Goal: Task Accomplishment & Management: Use online tool/utility

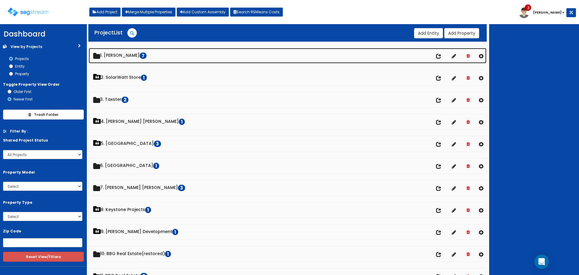
click at [128, 53] on link "1. Doug Sampson 7" at bounding box center [288, 55] width 398 height 15
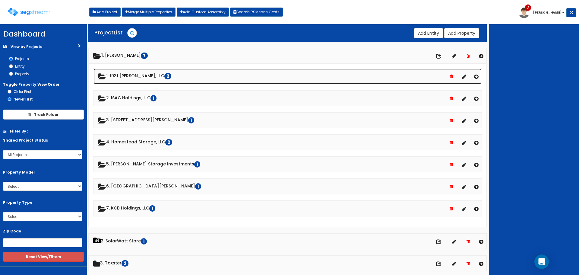
click at [136, 74] on link "1. 1931 Stevens, LLC 2" at bounding box center [287, 75] width 388 height 15
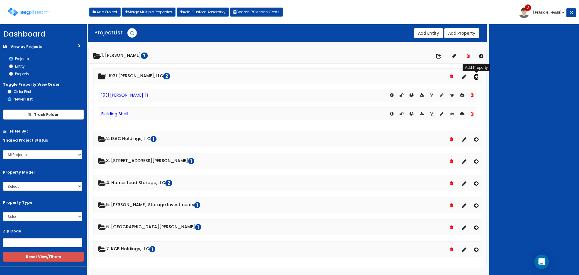
click at [476, 77] on icon at bounding box center [476, 76] width 5 height 5
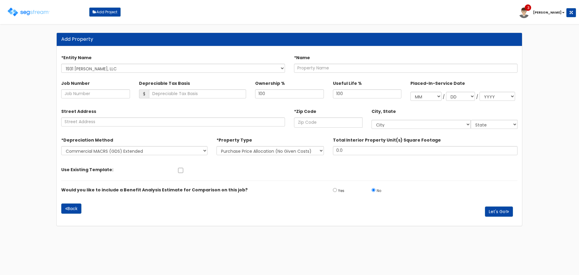
select select "1694"
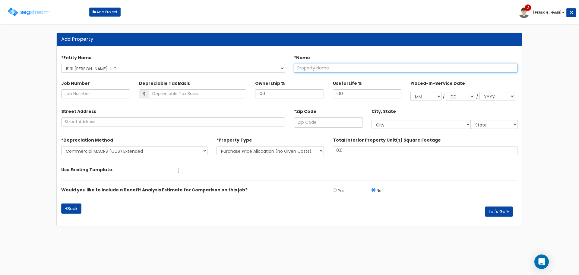
click at [339, 67] on input "text" at bounding box center [406, 68] width 224 height 9
type input "1931 [PERSON_NAME] TI - [GEOGRAPHIC_DATA]"
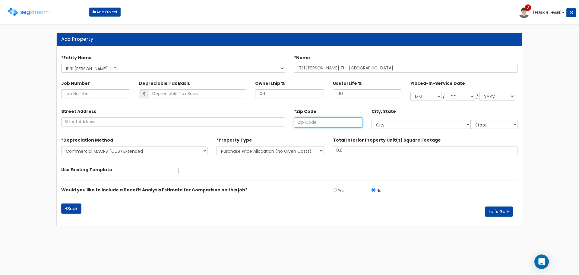
drag, startPoint x: 307, startPoint y: 120, endPoint x: 310, endPoint y: 122, distance: 3.5
click at [307, 120] on input "text" at bounding box center [328, 122] width 68 height 10
type input "5971"
select select "MT"
type input "59718"
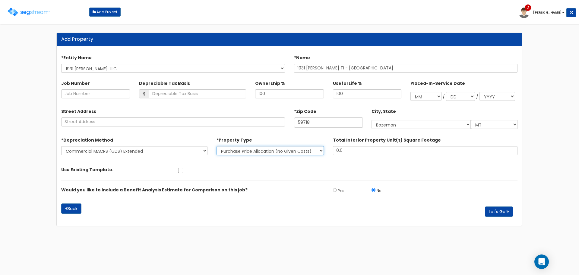
click at [265, 152] on select "New Construction / Reno / TI's (Given Costs) Purchase Price Allocation (No Give…" at bounding box center [270, 150] width 107 height 9
select select "NEW"
click at [217, 146] on select "New Construction / Reno / TI's (Given Costs) Purchase Price Allocation (No Give…" at bounding box center [270, 150] width 107 height 9
click at [179, 168] on input "checkbox" at bounding box center [181, 170] width 6 height 5
checkbox input "true"
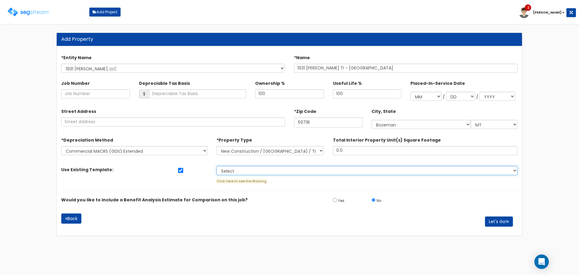
click at [252, 171] on select "Select 2024 W 1st Street Airport Meadows Storage Mack Lane Storage Homestead St…" at bounding box center [367, 170] width 301 height 9
select select "5518"
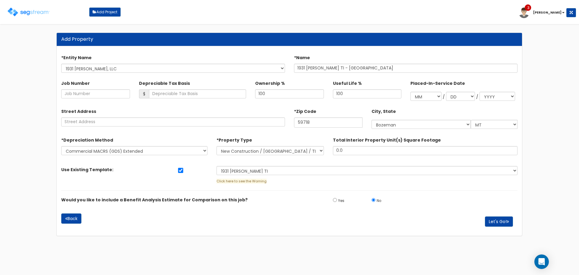
click at [217, 166] on select "Select 2024 W 1st Street Airport Meadows Storage Mack Lane Storage Homestead St…" at bounding box center [367, 170] width 301 height 9
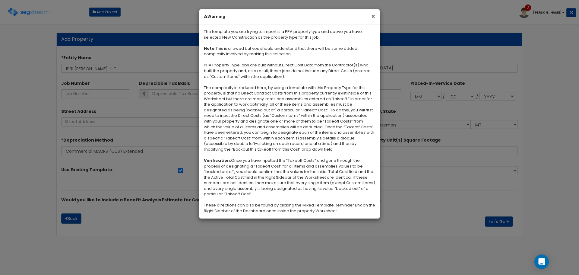
click at [372, 15] on button "×" at bounding box center [373, 16] width 4 height 6
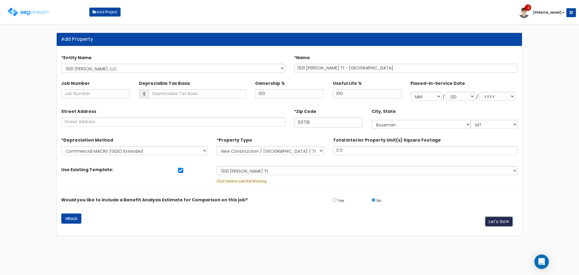
click at [495, 220] on button "Let's Go!" at bounding box center [499, 221] width 28 height 10
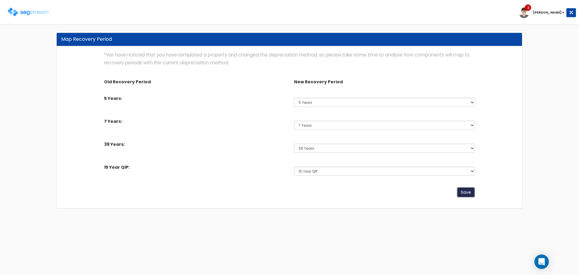
click at [473, 192] on button "Save" at bounding box center [466, 192] width 18 height 10
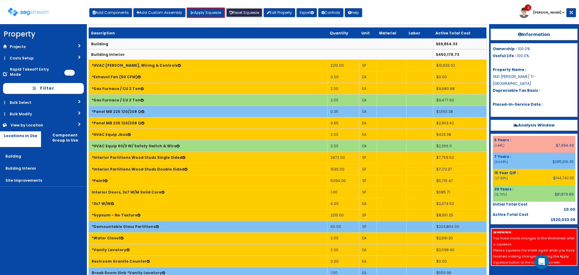
drag, startPoint x: 0, startPoint y: 0, endPoint x: 249, endPoint y: 13, distance: 249.4
click at [249, 13] on link "Reset Squeeze" at bounding box center [244, 12] width 36 height 9
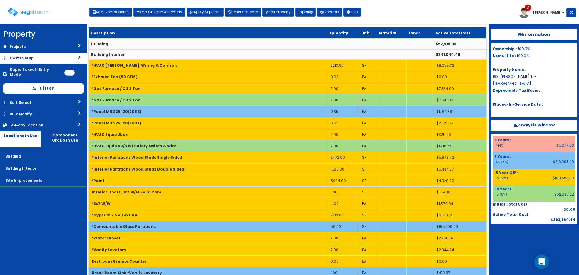
click at [65, 59] on link "Costs Setup" at bounding box center [43, 57] width 87 height 11
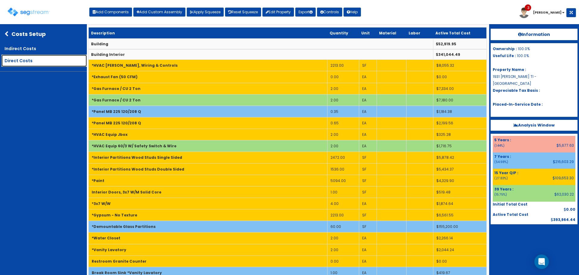
click at [59, 61] on link "Direct Costs" at bounding box center [44, 61] width 85 height 12
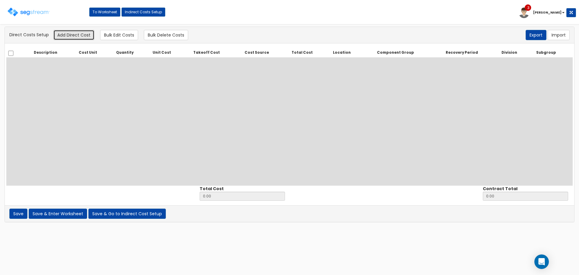
click at [84, 33] on button "Add Direct Cost" at bounding box center [73, 35] width 41 height 10
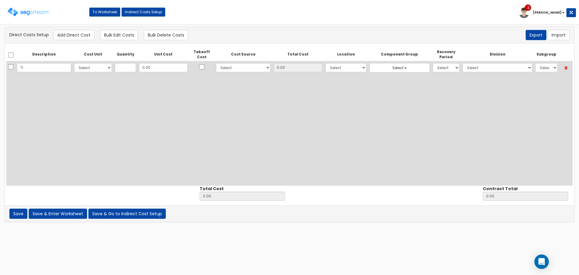
type input "TI"
select select "10"
type input "1"
click at [164, 66] on input "0.00" at bounding box center [163, 67] width 49 height 9
drag, startPoint x: 151, startPoint y: 68, endPoint x: 114, endPoint y: 75, distance: 37.3
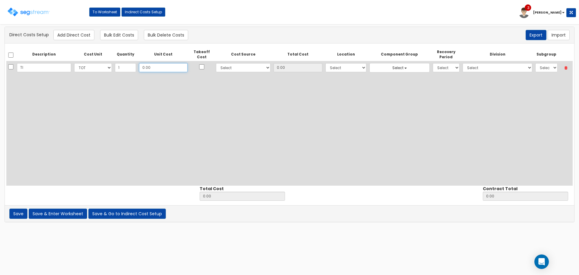
click at [115, 75] on div "Description Cost Unit Quantity Unit Cost Takeoff Cost Cost Source Total Cost Lo…" at bounding box center [289, 117] width 566 height 138
type input "4"
type input "4.00"
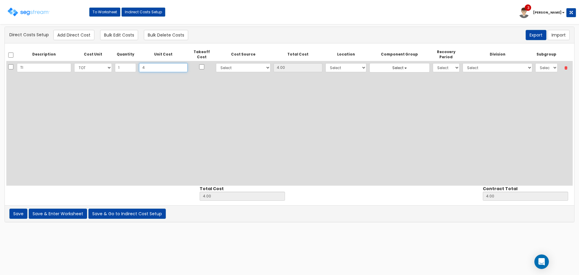
type input "47"
type input "47.00"
type input "472"
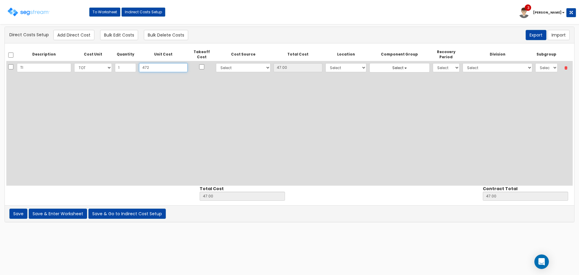
type input "472.00"
type input "4729"
type input "4,729.00"
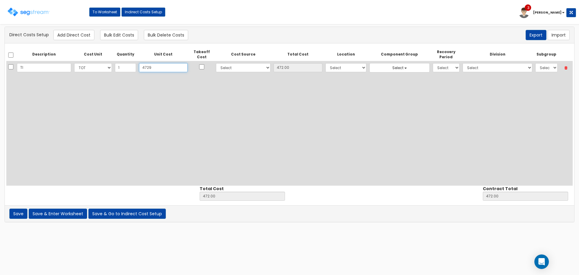
type input "4,729.00"
type input "4,729"
type input "4,729.00"
type input "4,7295"
type input "47,295.00"
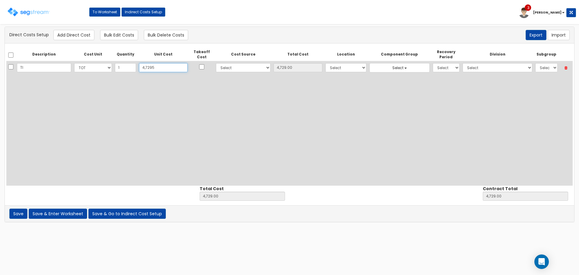
type input "47,295.00"
type input "47,295"
type input "47,295.00"
type input "47,2951"
type input "472,951.00"
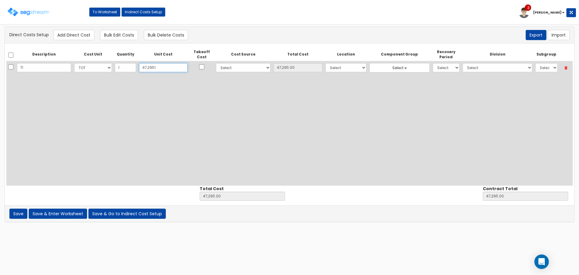
type input "472,951.00"
type input "472,951"
type input "472,951.00"
type input "472,951.05"
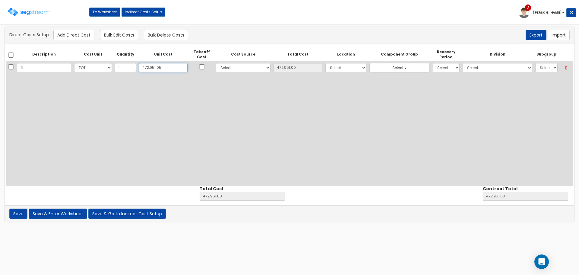
type input "472,951.05"
click at [199, 67] on input "checkbox" at bounding box center [202, 66] width 6 height 5
checkbox input "true"
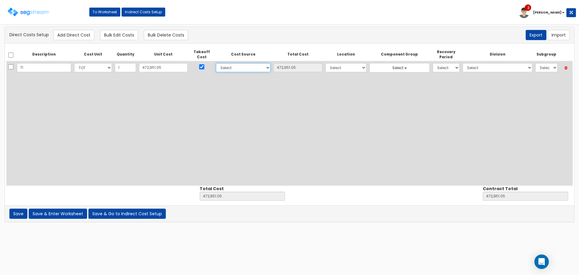
click at [246, 68] on select "Select 86 Sheppard Building Client Cost Client Cost - Equipment Client Costs - …" at bounding box center [243, 67] width 55 height 9
select select "6"
click at [216, 63] on select "Select 86 Sheppard Building Client Cost Client Cost - Equipment Client Costs - …" at bounding box center [243, 67] width 55 height 9
click at [338, 71] on select "Select Building Building Interior Site Improvements Add Additional Location" at bounding box center [345, 67] width 41 height 9
select select "6"
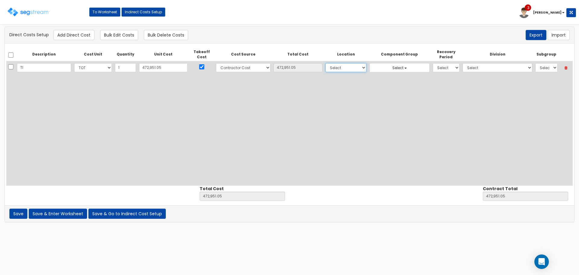
click at [325, 63] on select "Select Building Building Interior Site Improvements Add Additional Location" at bounding box center [345, 67] width 41 height 9
click at [434, 67] on select "Select 5 Years 7 Years 9 Years 10 Years 15 Years 15 Year QLI 15 Year QRP 15 Yea…" at bounding box center [446, 67] width 27 height 9
select select "39Y"
click at [433, 63] on select "Select 5 Years 7 Years 9 Years 10 Years 15 Years 15 Year QLI 15 Year QRP 15 Yea…" at bounding box center [446, 67] width 27 height 9
drag, startPoint x: 514, startPoint y: 66, endPoint x: 513, endPoint y: 71, distance: 5.8
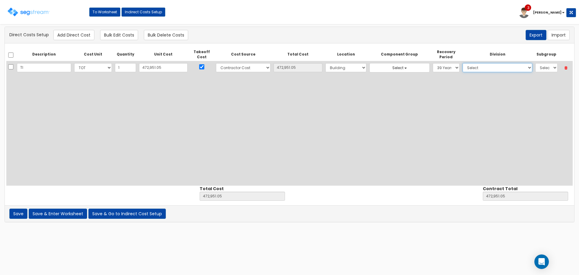
click at [514, 66] on select "Select 1. General Requirements 2. Existing Conditions 3. Concrete 4. Masonry 5.…" at bounding box center [498, 67] width 70 height 9
select select "2"
click at [463, 63] on select "Select 1. General Requirements 2. Existing Conditions 3. Concrete 4. Masonry 5.…" at bounding box center [498, 67] width 70 height 9
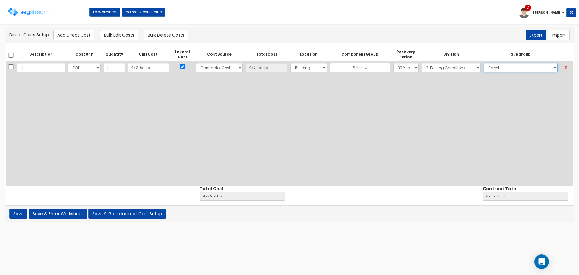
drag, startPoint x: 525, startPoint y: 66, endPoint x: 524, endPoint y: 70, distance: 3.8
click at [525, 66] on select "Select 1. Topographical Surveys (2211309) 2. Boundary And Survey Markers (22113…" at bounding box center [521, 67] width 74 height 9
select select "2321310"
click at [484, 63] on select "Select 1. Topographical Surveys (2211309) 2. Boundary And Survey Markers (22113…" at bounding box center [521, 67] width 74 height 9
click at [456, 66] on select "Select 1. General Requirements 2. Existing Conditions 3. Concrete 4. Masonry 5.…" at bounding box center [451, 67] width 59 height 9
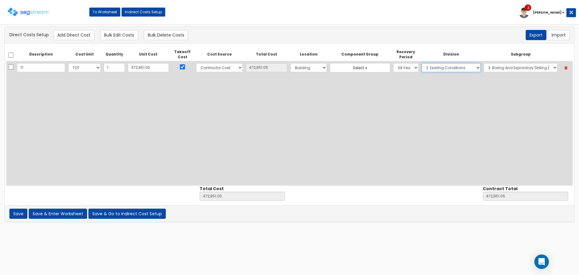
select select "3"
click at [422, 63] on select "Select 1. General Requirements 2. Existing Conditions 3. Concrete 4. Masonry 5.…" at bounding box center [451, 67] width 59 height 9
click at [501, 67] on select "Select 1. Concrete Patching (3013062) 2. Selective Demolition, Concrete (305051…" at bounding box center [521, 67] width 72 height 9
select select "3051330"
click at [485, 63] on select "Select 1. Concrete Patching (3013062) 2. Selective Demolition, Concrete (305051…" at bounding box center [521, 67] width 72 height 9
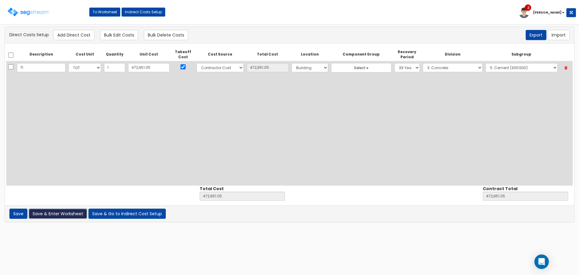
click at [73, 214] on button "Save & Enter Worksheet" at bounding box center [58, 213] width 58 height 10
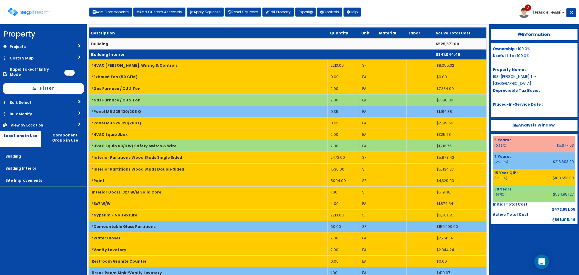
click at [147, 52] on td "Building Interior" at bounding box center [261, 54] width 345 height 11
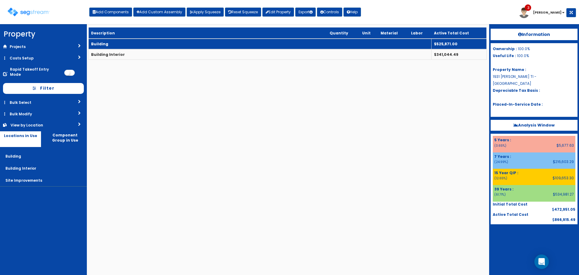
click at [151, 42] on td "Building" at bounding box center [260, 44] width 343 height 11
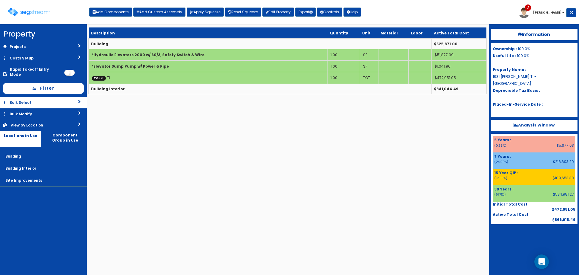
click at [52, 97] on link "Bulk Select" at bounding box center [43, 102] width 87 height 11
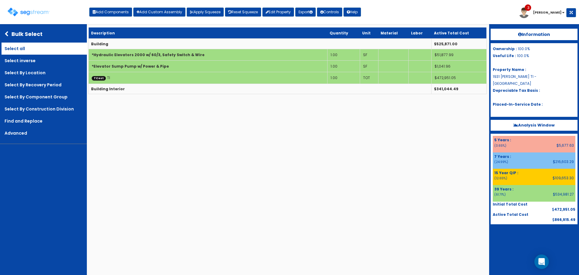
click at [56, 53] on link "Select all" at bounding box center [44, 49] width 85 height 12
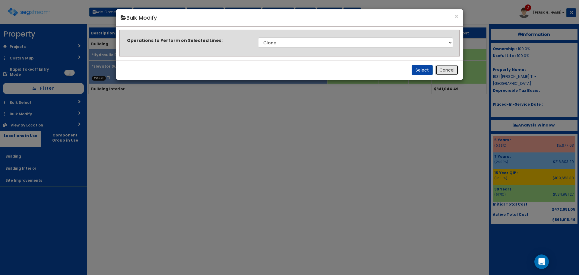
click at [457, 70] on button "Cancel" at bounding box center [446, 70] width 23 height 10
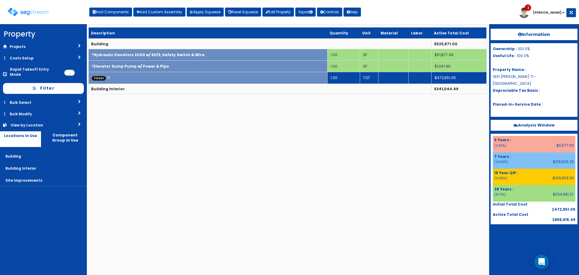
click at [170, 74] on td "TCost TI" at bounding box center [208, 77] width 239 height 11
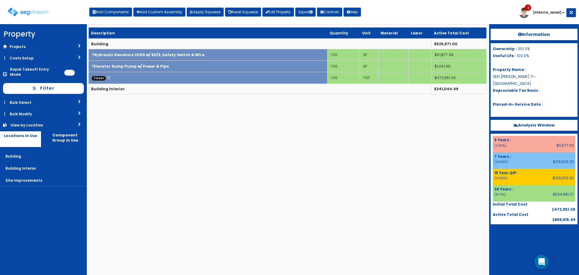
click at [209, 100] on html "We are Building your Property. So please grab a coffee and let us do the heavy …" at bounding box center [289, 50] width 579 height 100
click at [42, 97] on link "Bulk Select" at bounding box center [43, 102] width 87 height 11
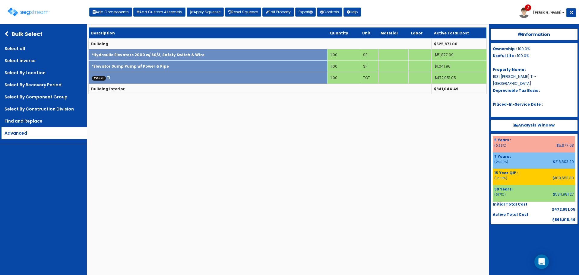
click at [58, 135] on link "Advanced" at bounding box center [44, 133] width 85 height 12
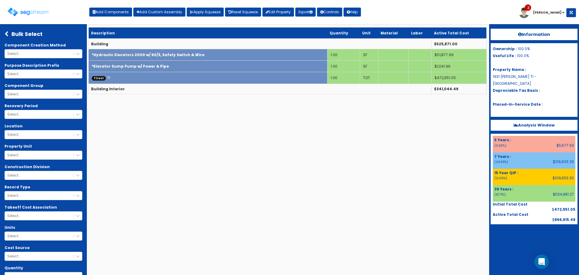
click at [8, 31] on icon at bounding box center [8, 33] width 7 height 5
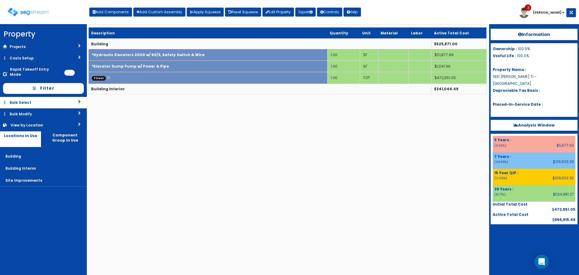
click at [58, 97] on link "Bulk Select" at bounding box center [43, 102] width 87 height 11
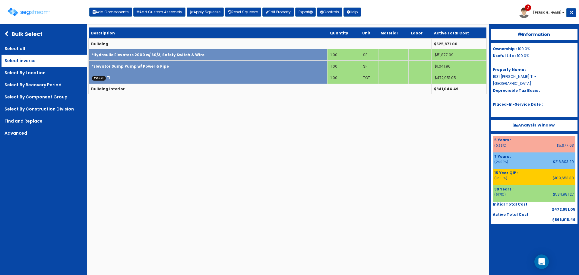
click at [59, 56] on link "Select inverse" at bounding box center [44, 61] width 85 height 12
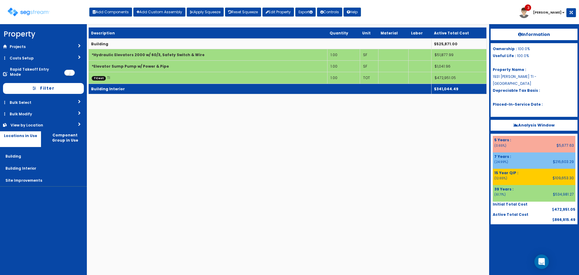
click at [131, 90] on td "Building Interior" at bounding box center [260, 89] width 343 height 10
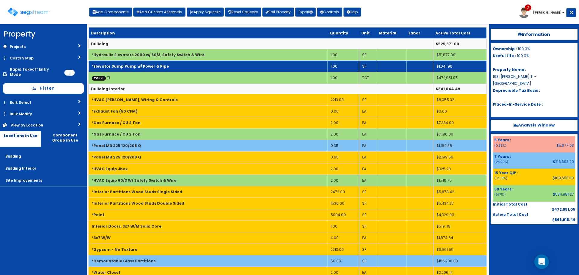
click at [149, 69] on td "*Elevator Sump Pump w/ Power & Pipe" at bounding box center [208, 66] width 239 height 11
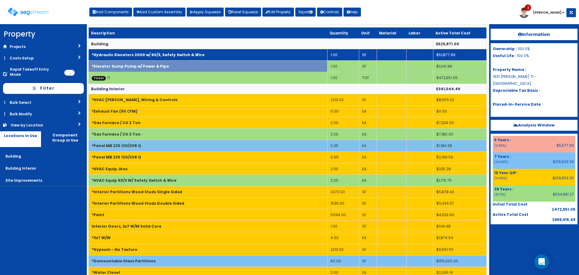
click at [152, 55] on b "*Hydraulic Elevators 2000 w/ 60/3, Safety Switch & Wire" at bounding box center [148, 54] width 113 height 5
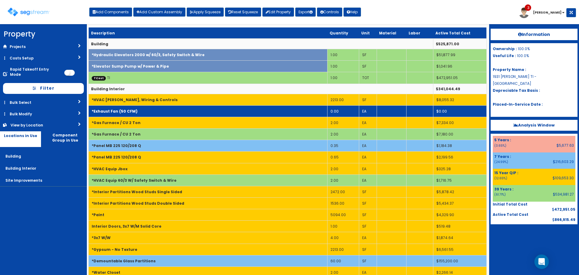
click at [160, 103] on td "*HVAC [PERSON_NAME], Wiring & Controls" at bounding box center [208, 99] width 239 height 11
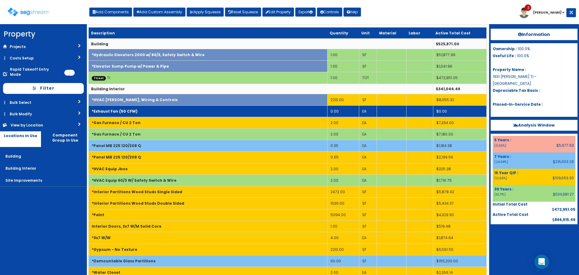
click at [159, 111] on td "*Exhaust Fan (50 CFM)" at bounding box center [208, 110] width 239 height 11
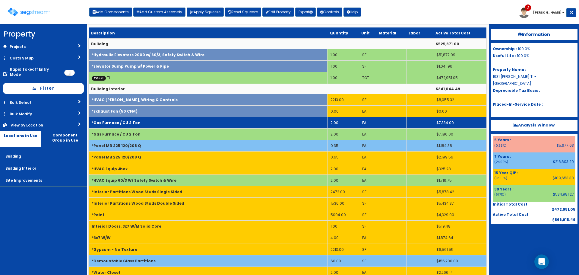
click at [160, 121] on td "*Gas Furnace / CU 2 Ton" at bounding box center [208, 122] width 239 height 11
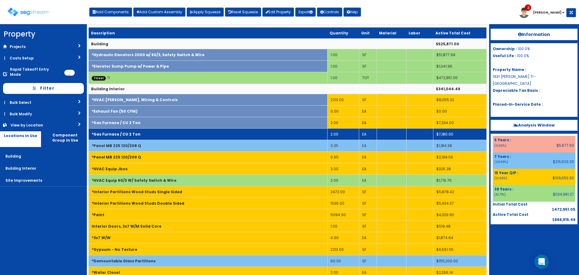
click at [164, 139] on td "*Gas Furnace / CU 2 Ton" at bounding box center [208, 133] width 239 height 11
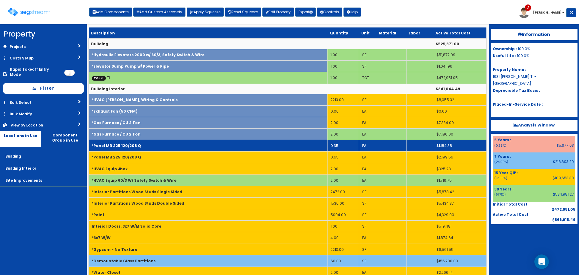
click at [166, 147] on td "*Panel MB 225 120/208 Q" at bounding box center [208, 145] width 239 height 11
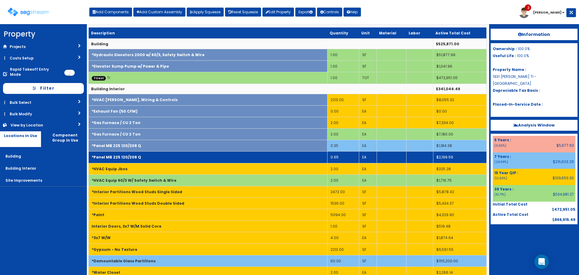
click at [166, 159] on td "*Panel MB 225 120/208 Q" at bounding box center [208, 156] width 239 height 11
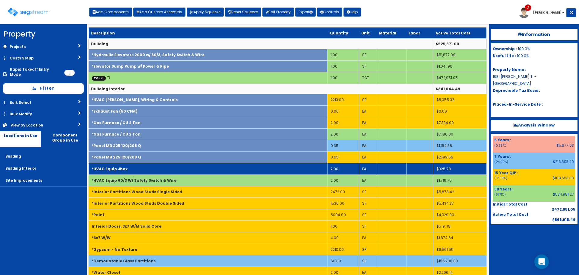
click at [166, 173] on td "*HVAC Equip Jbox" at bounding box center [208, 168] width 239 height 11
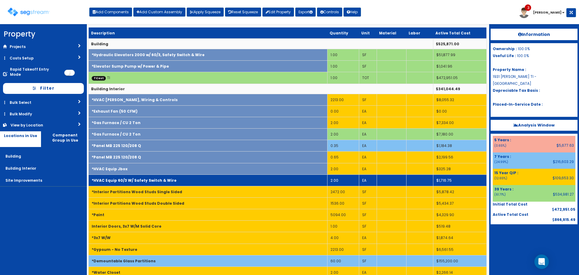
click at [166, 184] on td "*HVAC Equip 60/3 W/ Safety Switch & Wire" at bounding box center [208, 179] width 239 height 11
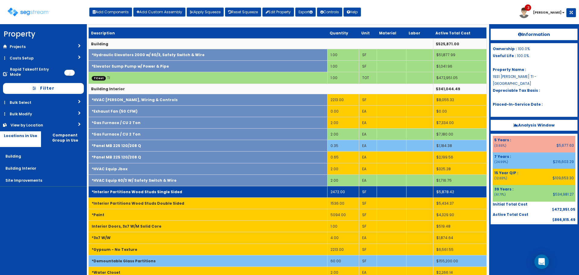
click at [165, 197] on td "*Interior Partitions Wood Studs Single Sided" at bounding box center [208, 191] width 239 height 11
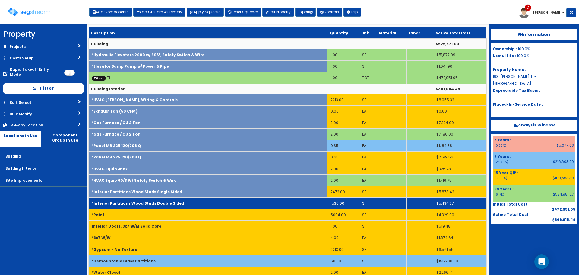
click at [166, 204] on b "*Interior Partitions Wood Studs Double Sided" at bounding box center [138, 203] width 93 height 5
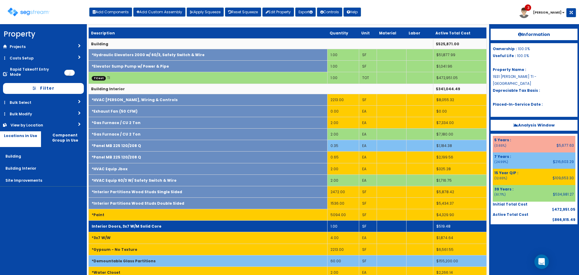
click at [165, 220] on td "Interior Doors, 3x7 W/M Solid Core" at bounding box center [208, 225] width 239 height 11
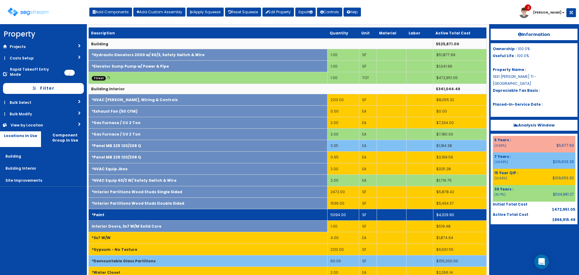
click at [166, 213] on td "*Paint" at bounding box center [208, 214] width 239 height 11
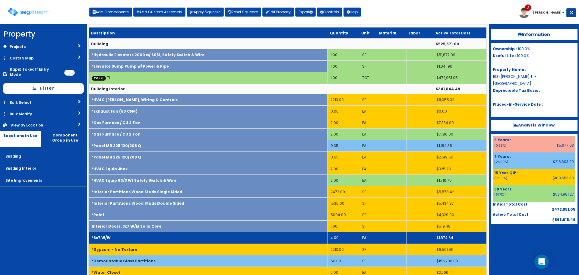
click at [162, 242] on td "*3x7 W/W" at bounding box center [208, 237] width 239 height 11
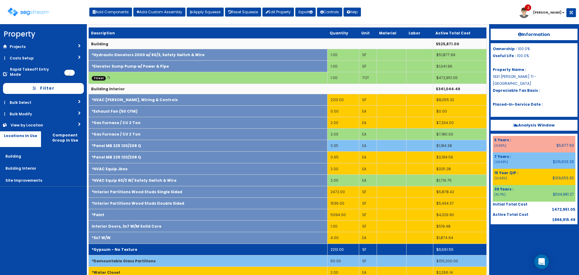
click at [162, 251] on td "*Gypsum - No Texture" at bounding box center [208, 248] width 239 height 11
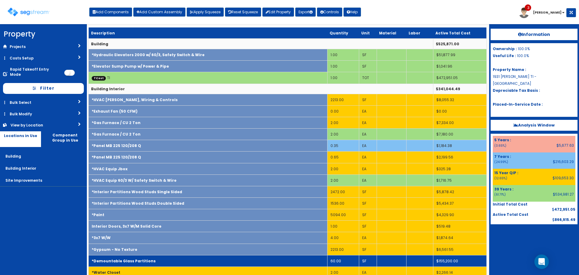
click at [163, 262] on td "*Demountable Glass Partitions" at bounding box center [208, 260] width 239 height 11
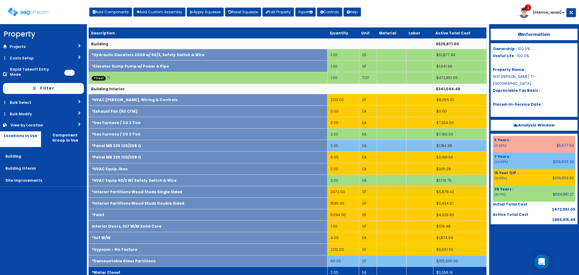
click at [165, 269] on td "*Water Closet" at bounding box center [208, 271] width 239 height 11
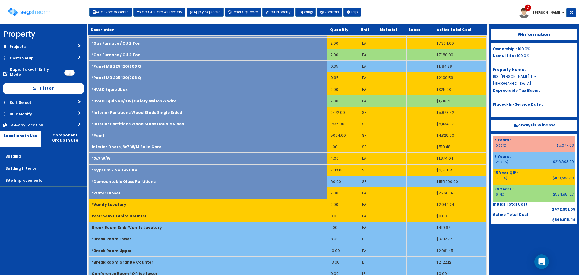
scroll to position [181, 0]
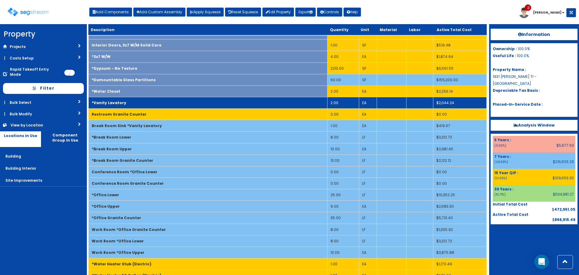
drag, startPoint x: 153, startPoint y: 100, endPoint x: 153, endPoint y: 106, distance: 6.3
click at [153, 102] on td "*Vanity Lavatory" at bounding box center [208, 102] width 239 height 11
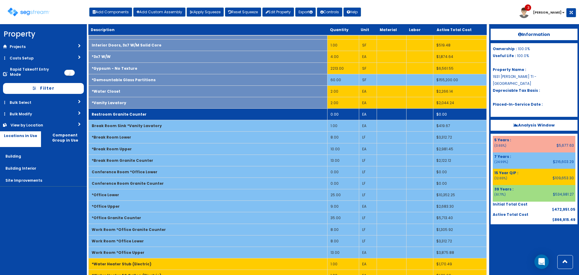
click at [154, 111] on td "Restroom Granite Counter" at bounding box center [208, 114] width 239 height 11
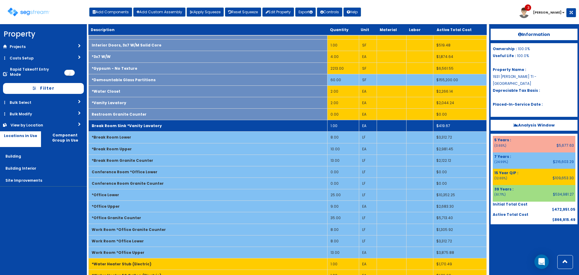
click at [154, 127] on b "Break Room Sink *Vanity Lavatory" at bounding box center [127, 125] width 70 height 5
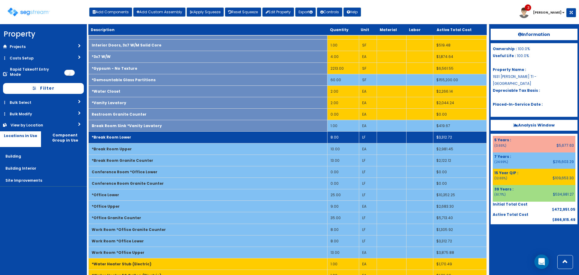
click at [156, 138] on td "*Break Room Lower" at bounding box center [208, 136] width 239 height 11
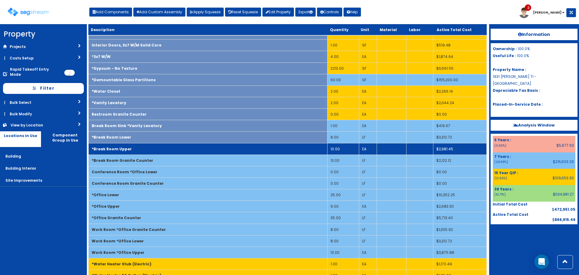
click at [156, 147] on td "*Break Room Upper" at bounding box center [208, 148] width 239 height 11
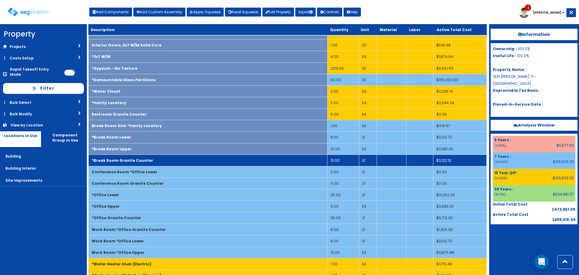
click at [157, 165] on td "*Break Room Granite Counter" at bounding box center [208, 159] width 239 height 11
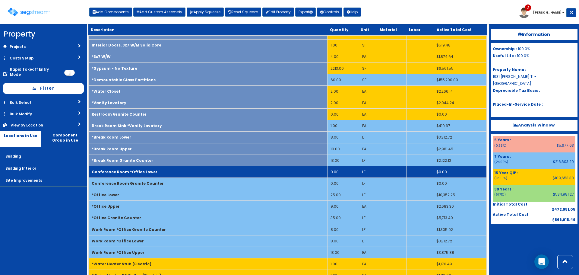
drag, startPoint x: 159, startPoint y: 175, endPoint x: 160, endPoint y: 185, distance: 9.8
click at [159, 176] on td "Conference Room *Office Lower" at bounding box center [208, 171] width 239 height 11
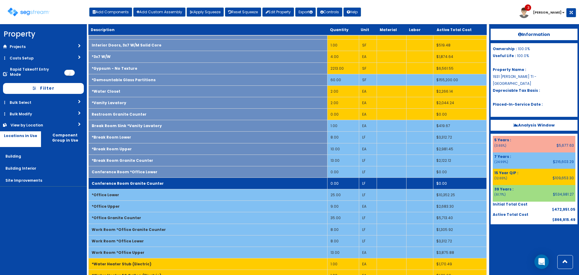
click at [160, 185] on td "Conference Room Granite Counter" at bounding box center [208, 183] width 239 height 11
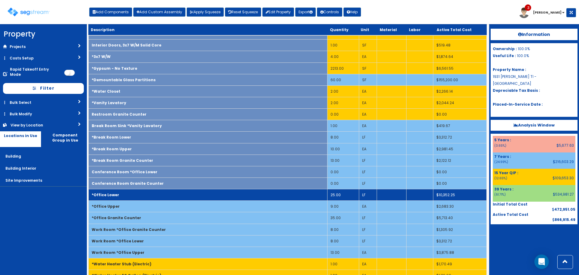
click at [160, 196] on td "*Office Lower" at bounding box center [208, 194] width 239 height 11
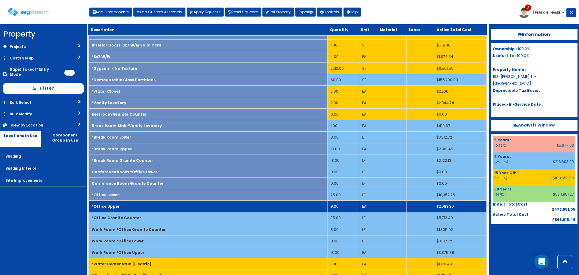
click at [158, 211] on td "*Office Upper" at bounding box center [208, 206] width 239 height 11
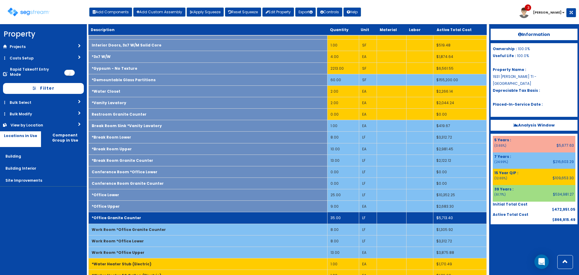
click at [157, 220] on td "*Office Granite Counter" at bounding box center [208, 217] width 239 height 11
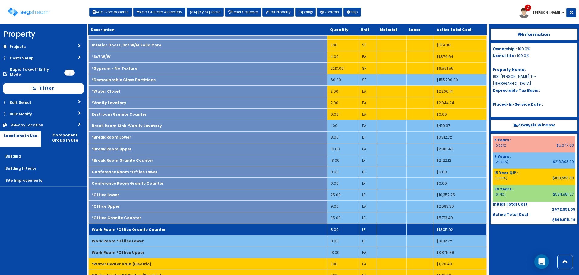
click at [157, 231] on b "Work Room *Office Granite Counter" at bounding box center [129, 229] width 74 height 5
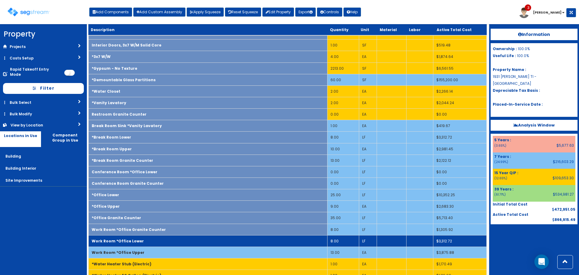
click at [155, 243] on td "Work Room *Office Lower" at bounding box center [208, 240] width 239 height 11
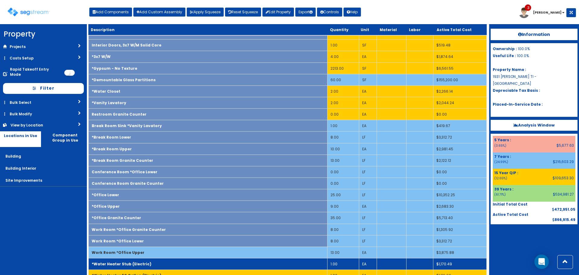
click at [153, 256] on td "Work Room *Office Upper" at bounding box center [208, 251] width 239 height 11
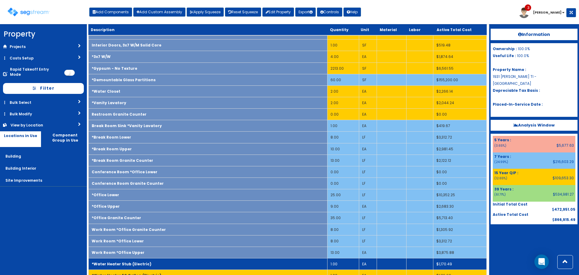
click at [153, 266] on td "*Water Heater Stub (Electric)" at bounding box center [208, 263] width 239 height 11
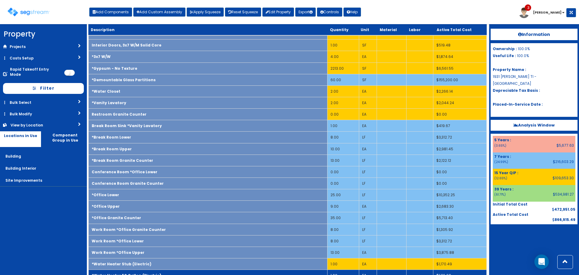
click at [153, 273] on b "*Water Heater 50 Gallon (Electric)" at bounding box center [127, 275] width 70 height 5
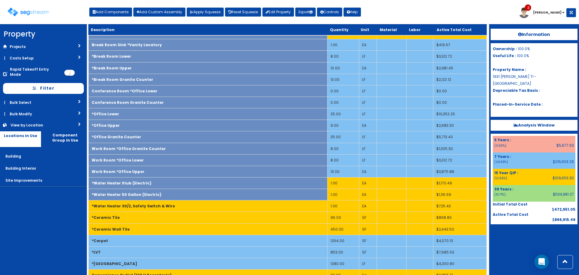
scroll to position [392, 0]
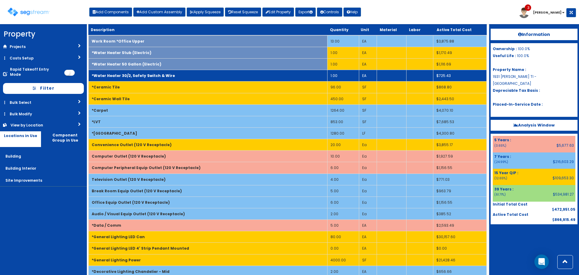
click at [143, 73] on b "*Water Heater 30/2, Safety Switch & Wire" at bounding box center [133, 75] width 83 height 5
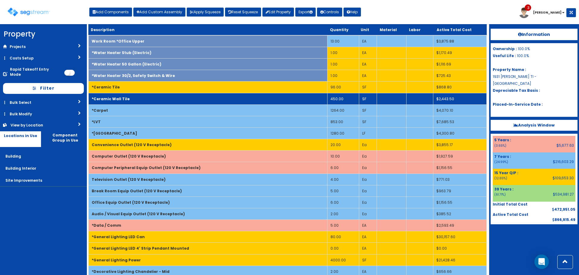
drag, startPoint x: 143, startPoint y: 88, endPoint x: 145, endPoint y: 100, distance: 13.0
click at [143, 89] on td "*Ceramic Tile" at bounding box center [208, 86] width 239 height 11
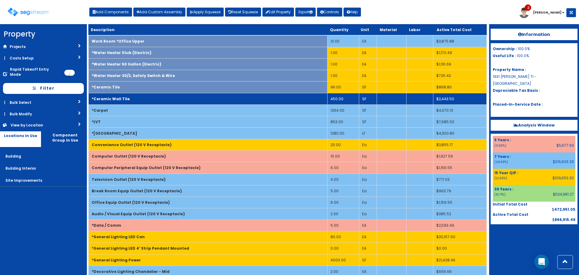
click at [145, 100] on td "*Ceramic Wall Tile" at bounding box center [208, 98] width 239 height 11
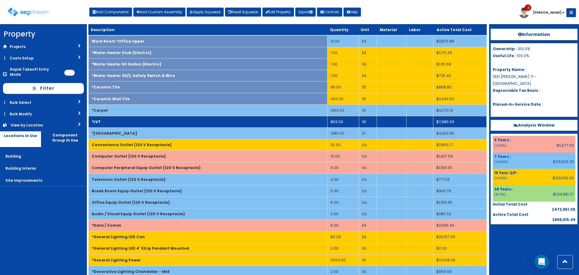
click at [145, 113] on td "*Carpet" at bounding box center [208, 109] width 239 height 11
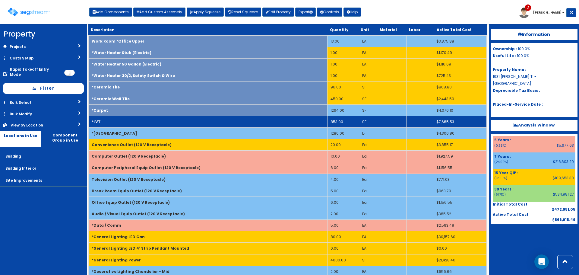
click at [145, 119] on td "*LVT" at bounding box center [208, 121] width 239 height 11
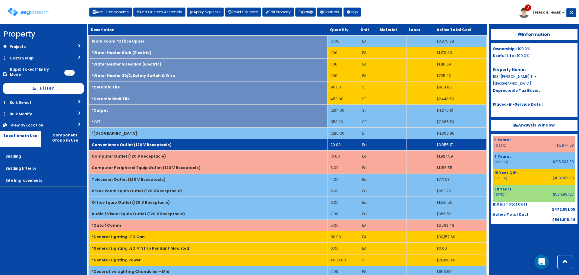
drag, startPoint x: 146, startPoint y: 130, endPoint x: 151, endPoint y: 145, distance: 15.5
click at [147, 132] on td "*[GEOGRAPHIC_DATA]" at bounding box center [208, 132] width 239 height 11
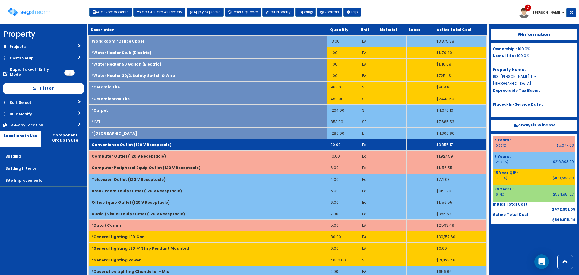
click at [151, 145] on b "Convenience Outlet (120 V Receptacle)" at bounding box center [132, 144] width 80 height 5
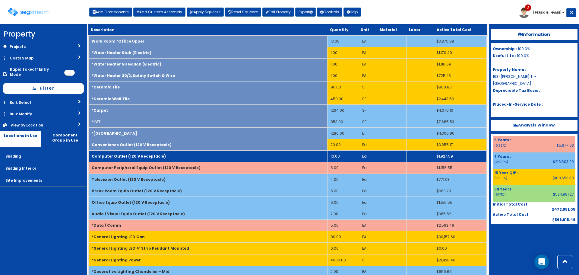
click at [153, 155] on b "Computer Outlet (120 V Receptacle)" at bounding box center [129, 155] width 74 height 5
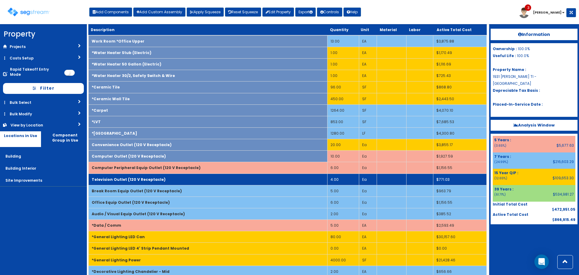
drag, startPoint x: 157, startPoint y: 166, endPoint x: 156, endPoint y: 180, distance: 13.9
click at [157, 167] on b "Computer Peripheral Equip Outlet (120 V Receptacle)" at bounding box center [146, 167] width 109 height 5
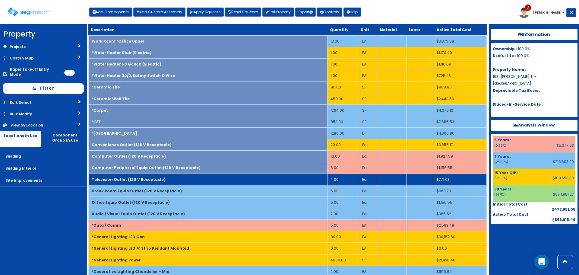
click at [155, 183] on td "Television Outlet (120 V Receptacle)" at bounding box center [208, 178] width 239 height 11
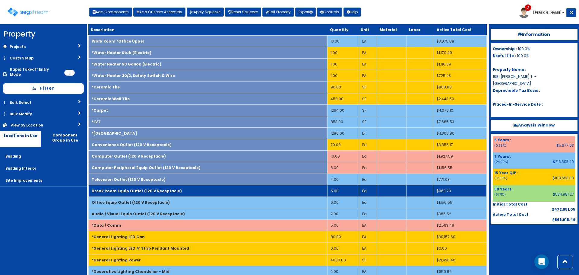
click at [156, 194] on td "Break Room Equip Outlet (120 V Receptacle)" at bounding box center [208, 190] width 239 height 11
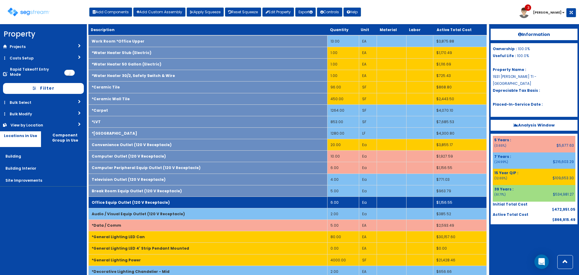
click at [152, 206] on td "Office Equip Outlet (120 V Receptacle)" at bounding box center [208, 201] width 239 height 11
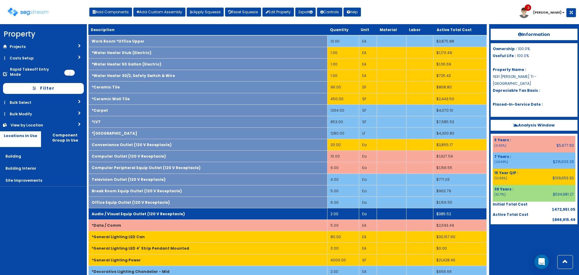
click at [154, 215] on b "Audio / Visual Equip Outlet (120 V Receptacle)" at bounding box center [138, 213] width 93 height 5
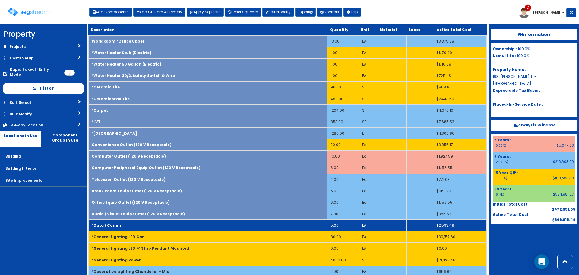
click at [153, 225] on td "*Data / Comm" at bounding box center [208, 225] width 239 height 11
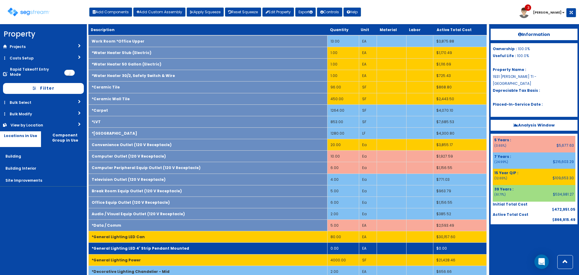
drag, startPoint x: 153, startPoint y: 236, endPoint x: 157, endPoint y: 250, distance: 14.1
click at [153, 237] on td "*General Lighting LED Can" at bounding box center [208, 236] width 239 height 11
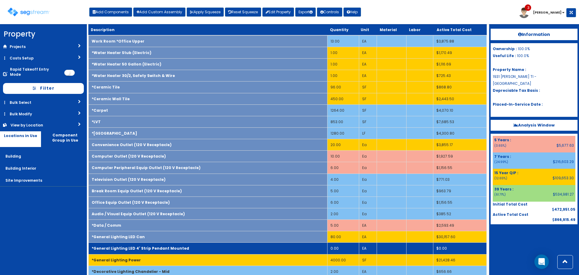
click at [157, 250] on b "*General Lighting LED 4' Strip Pendant Mounted" at bounding box center [140, 247] width 97 height 5
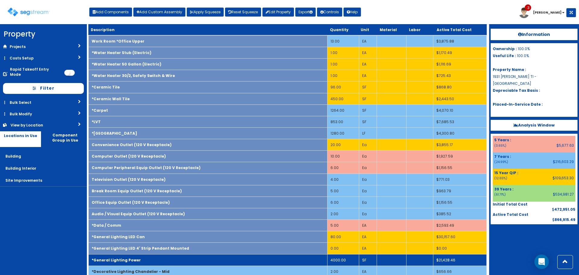
click at [157, 258] on td "*General Lighting Power" at bounding box center [208, 259] width 239 height 11
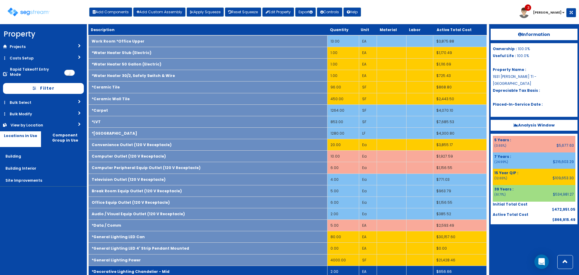
click at [159, 272] on b "*Decorative Lighting Chandelier - Mid" at bounding box center [131, 271] width 78 height 5
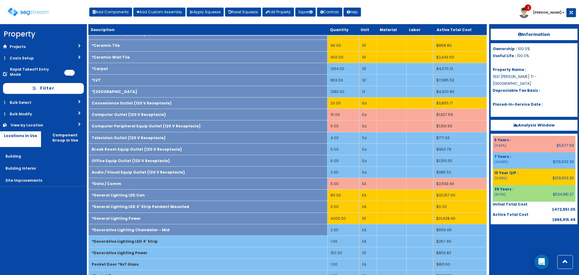
scroll to position [515, 0]
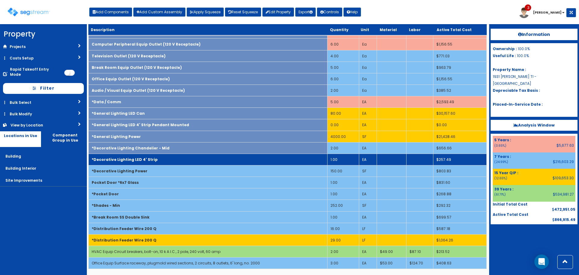
click at [137, 163] on td "*Decorative Lighting LED 4' Strip" at bounding box center [208, 158] width 239 height 11
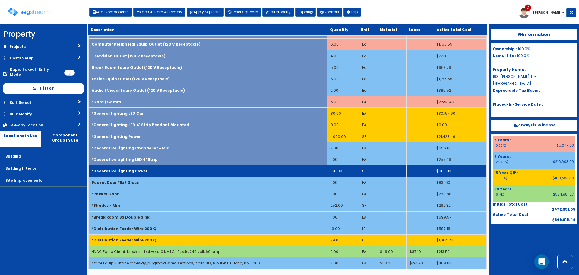
click at [136, 170] on b "*Decorative Lighting Power" at bounding box center [120, 170] width 56 height 5
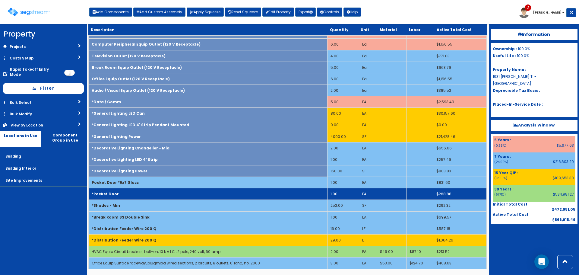
drag, startPoint x: 137, startPoint y: 186, endPoint x: 139, endPoint y: 196, distance: 10.0
click at [137, 186] on td "Pocket Door *6x7 Glass" at bounding box center [208, 182] width 239 height 11
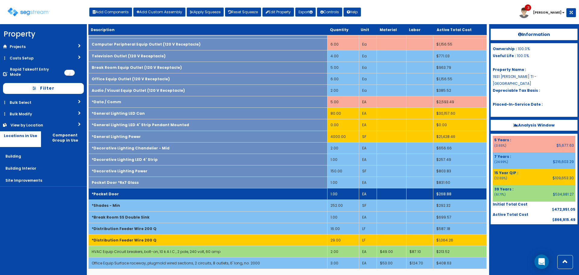
click at [139, 196] on td "*Pocket Door" at bounding box center [208, 193] width 239 height 11
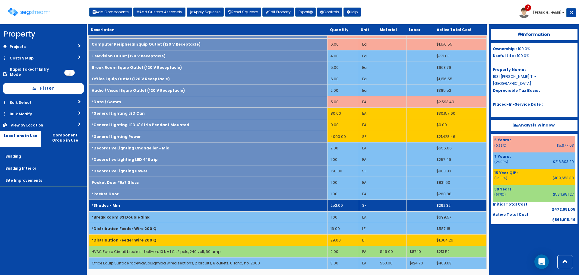
click at [141, 206] on td "*Shades - Min" at bounding box center [208, 205] width 239 height 11
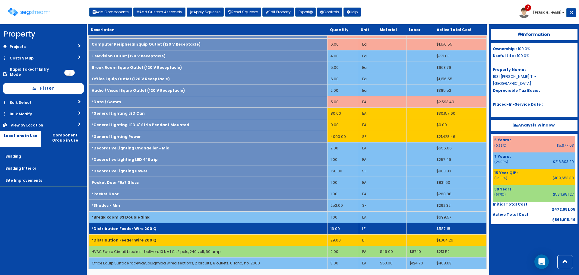
drag, startPoint x: 142, startPoint y: 217, endPoint x: 144, endPoint y: 227, distance: 10.1
click at [142, 218] on b "*Break Room SS Double Sink" at bounding box center [121, 216] width 58 height 5
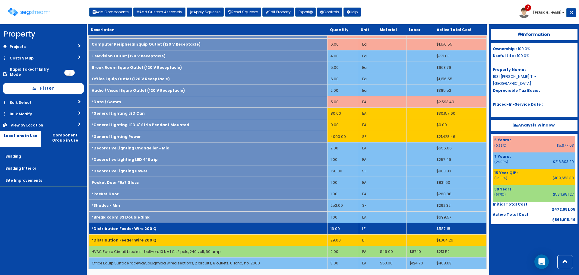
click at [144, 228] on b "*Distribution Feeder Wire 200 Q" at bounding box center [124, 228] width 65 height 5
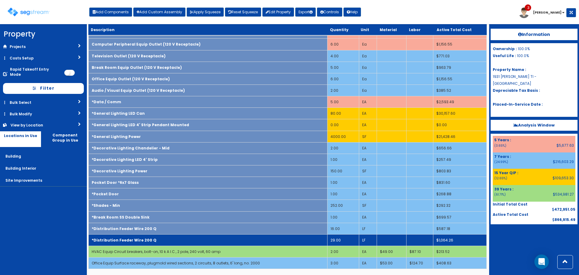
click at [144, 238] on b "*Distribution Feeder Wire 200 Q" at bounding box center [124, 239] width 65 height 5
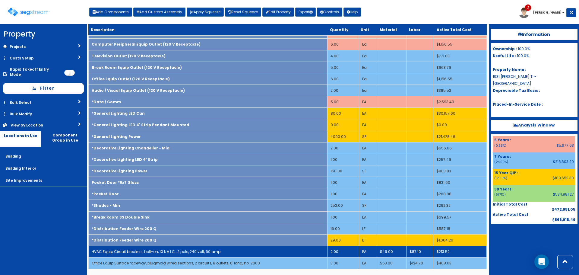
click at [144, 252] on link "HVAC Equip Circuit breakers, bolt-on, 10 k A I.C., 2 pole, 240 volt, 60 amp" at bounding box center [156, 251] width 129 height 5
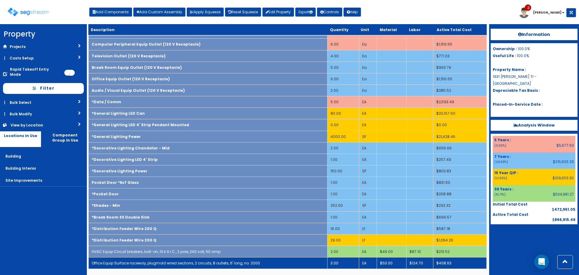
click at [144, 262] on link "Office Equip Surface raceway, plugmold wired sections, 2 circuits, 8 outlets, 6…" at bounding box center [176, 262] width 168 height 5
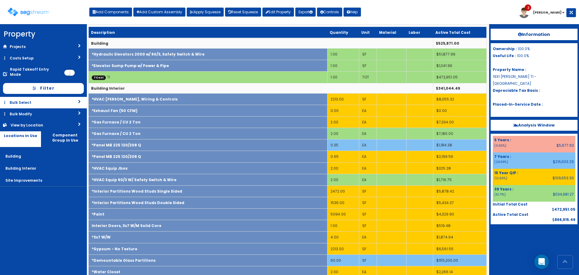
scroll to position [0, 0]
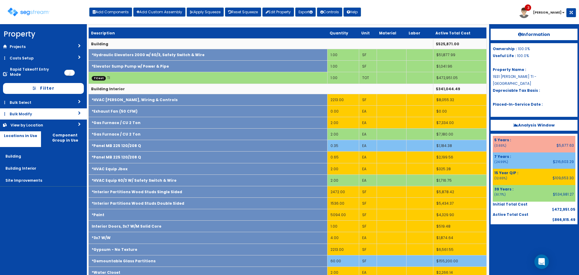
click at [58, 108] on link "Bulk Modify" at bounding box center [43, 113] width 87 height 11
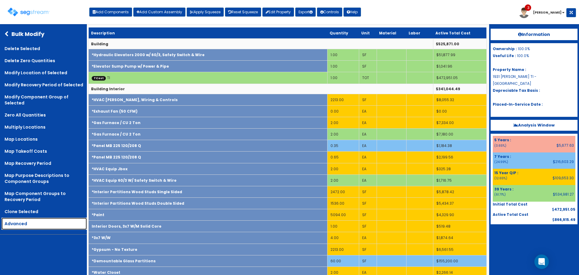
click at [60, 225] on link "Advanced" at bounding box center [44, 223] width 85 height 12
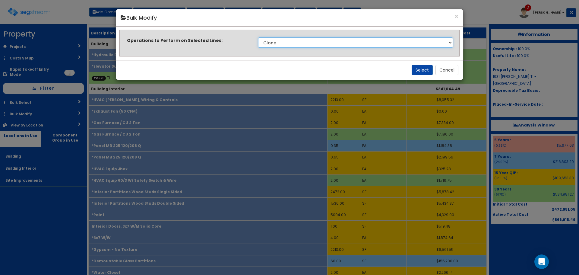
click at [329, 46] on select "Clone Delete Delete Zero Quantities Modify Component Group Modify Cost Sources …" at bounding box center [355, 42] width 195 height 10
select select "updateBackoffCost"
click at [258, 37] on select "Clone Delete Delete Zero Quantities Modify Component Group Modify Cost Sources …" at bounding box center [355, 42] width 195 height 10
click at [422, 68] on button "Select" at bounding box center [422, 70] width 21 height 10
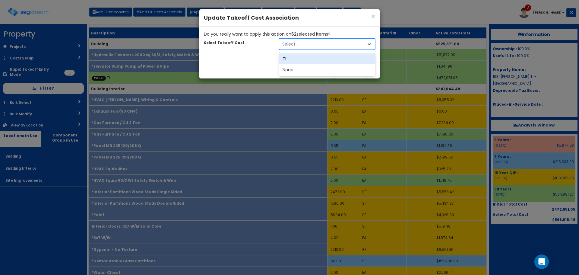
click at [299, 42] on div "Select..." at bounding box center [321, 44] width 84 height 10
click at [301, 62] on div "TI" at bounding box center [327, 58] width 96 height 11
click at [362, 68] on button "Update" at bounding box center [363, 69] width 23 height 10
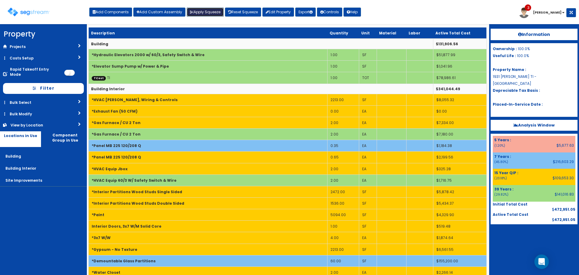
click at [210, 12] on button "Apply Squeeze" at bounding box center [205, 12] width 37 height 9
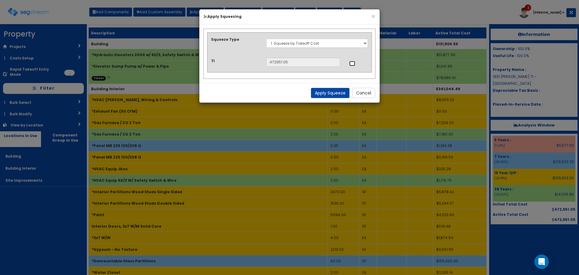
click at [352, 64] on input "..." at bounding box center [352, 63] width 6 height 5
checkbox input "true"
click at [329, 94] on button "Apply Squeeze" at bounding box center [330, 93] width 39 height 10
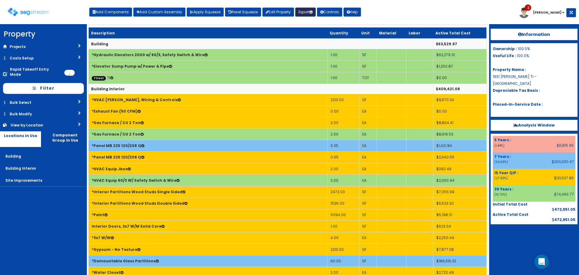
click at [310, 13] on button "Export" at bounding box center [305, 12] width 21 height 9
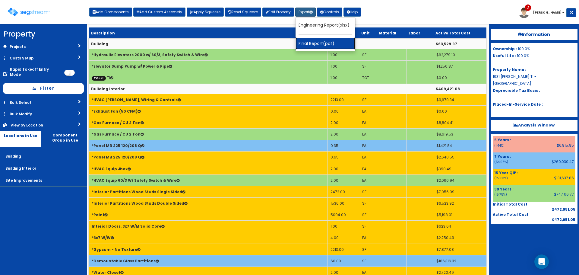
click at [314, 46] on link "Final Report(pdf)" at bounding box center [326, 43] width 60 height 12
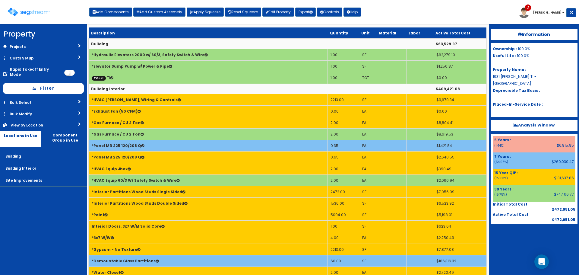
drag, startPoint x: 529, startPoint y: 117, endPoint x: 551, endPoint y: 117, distance: 21.7
click at [529, 122] on b "Analysis Window" at bounding box center [534, 125] width 41 height 6
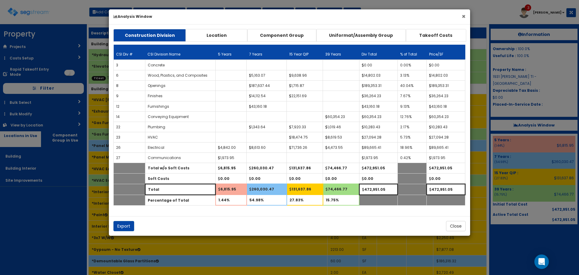
click at [464, 16] on button "×" at bounding box center [464, 16] width 4 height 6
